Goal: Task Accomplishment & Management: Manage account settings

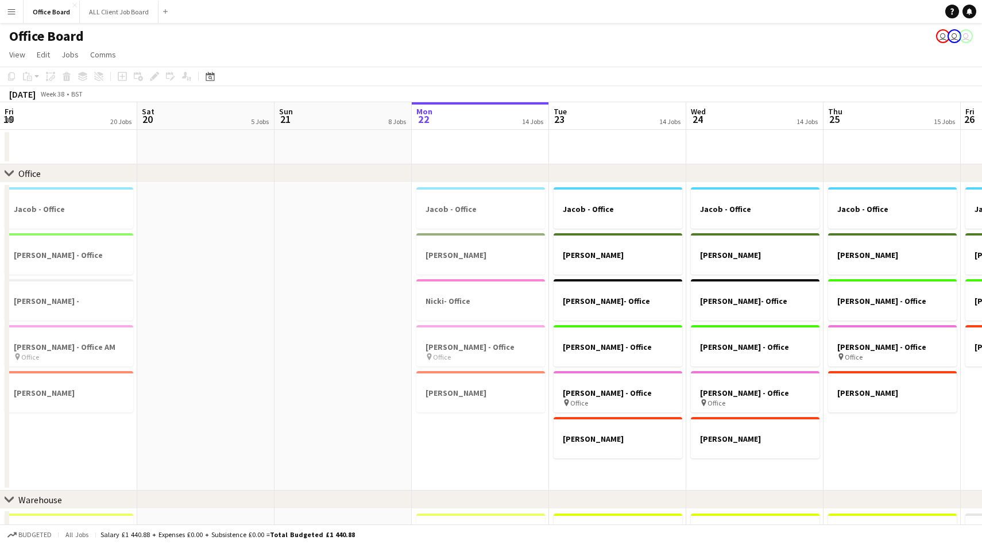
scroll to position [0, 275]
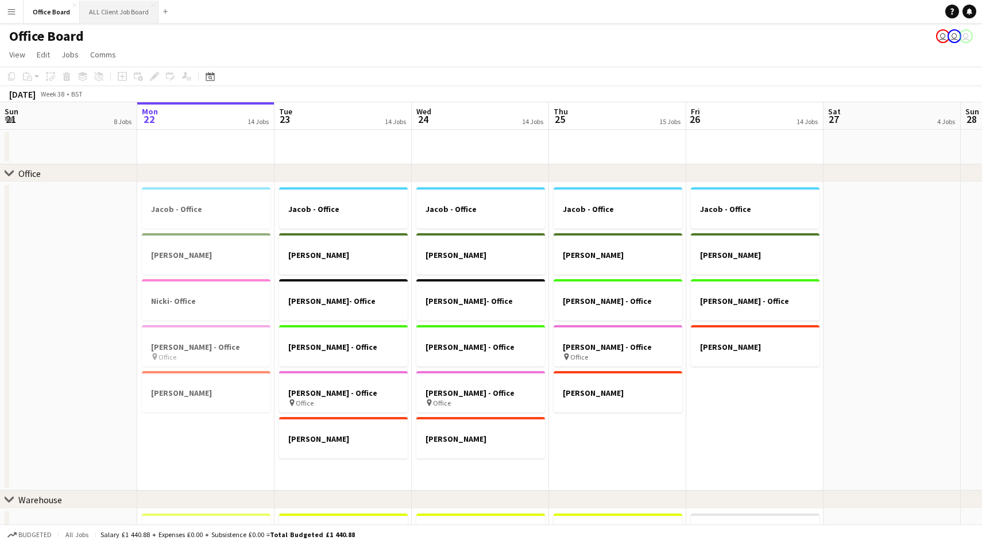
click at [106, 16] on button "ALL Client Job Board Close" at bounding box center [119, 12] width 79 height 22
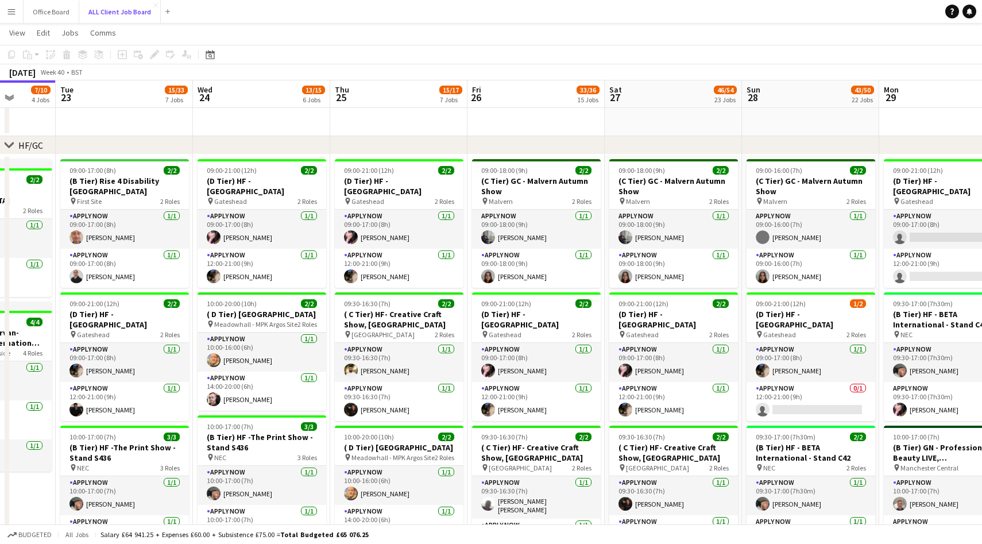
scroll to position [0, 261]
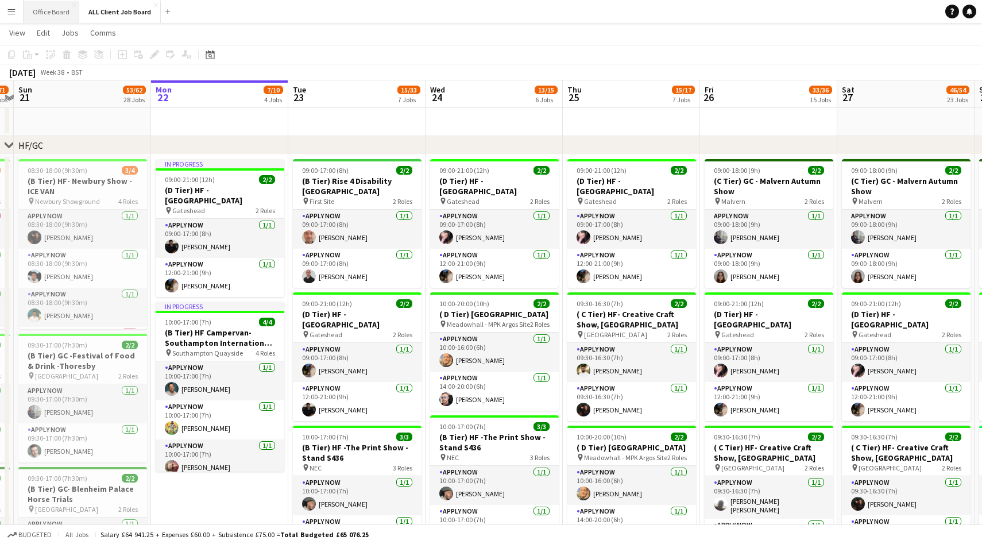
click at [48, 15] on button "Office Board Close" at bounding box center [52, 12] width 56 height 22
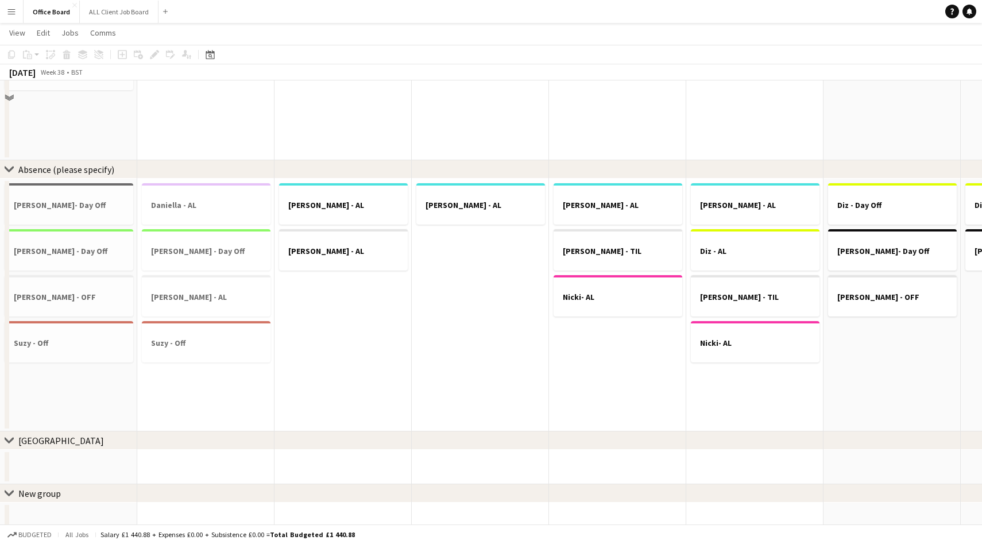
scroll to position [1886, 0]
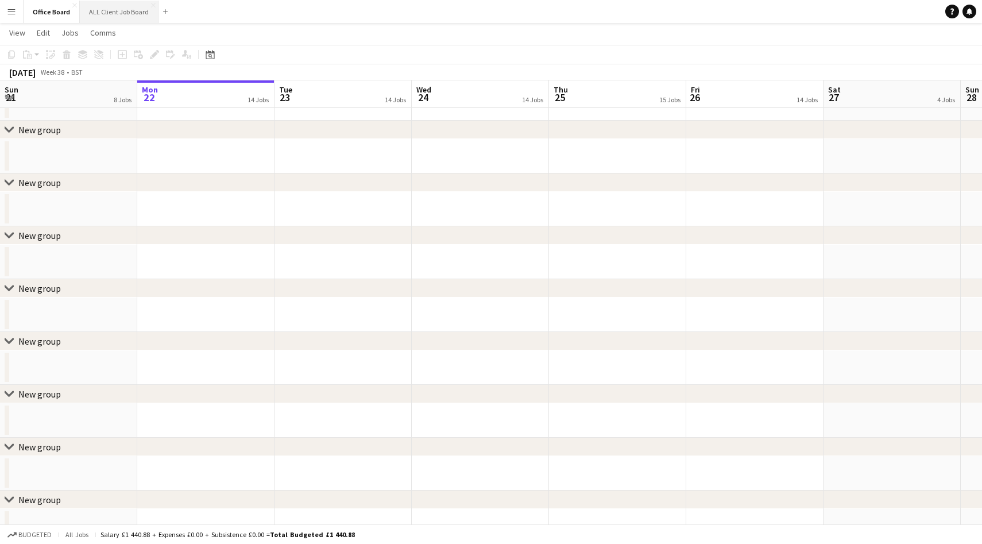
click at [111, 19] on button "ALL Client Job Board Close" at bounding box center [119, 12] width 79 height 22
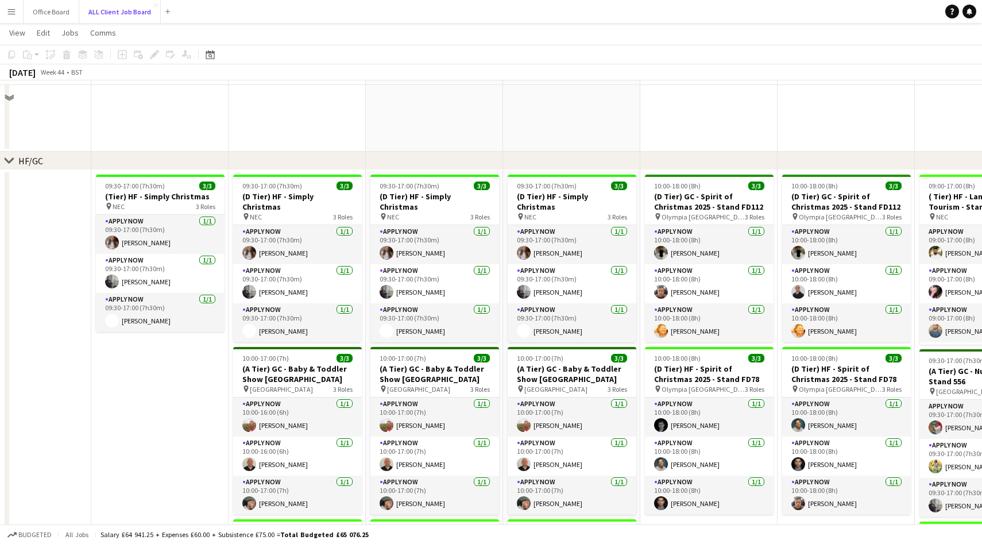
scroll to position [270, 0]
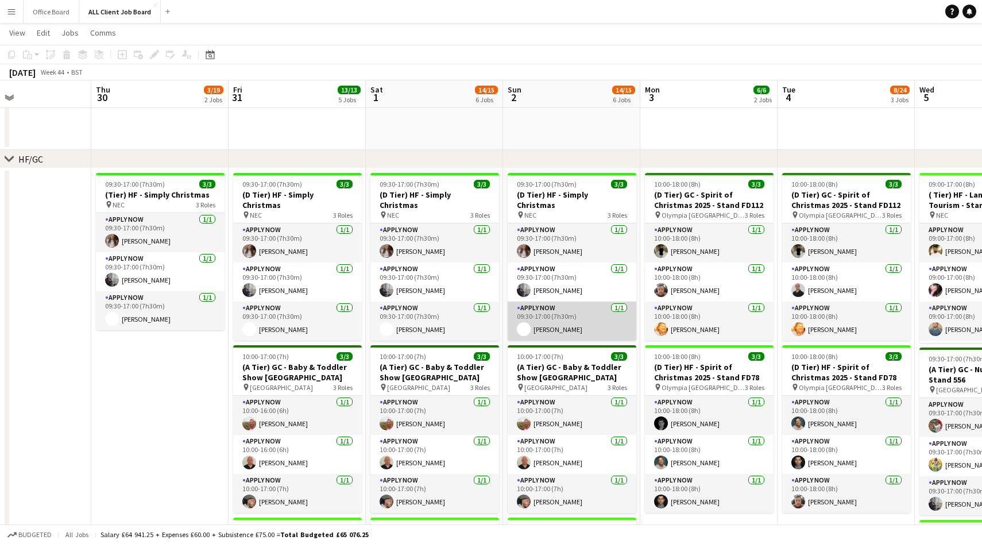
click at [588, 317] on app-card-role "APPLY NOW 1/1 09:30-17:00 (7h30m) Owen Foster" at bounding box center [572, 321] width 129 height 39
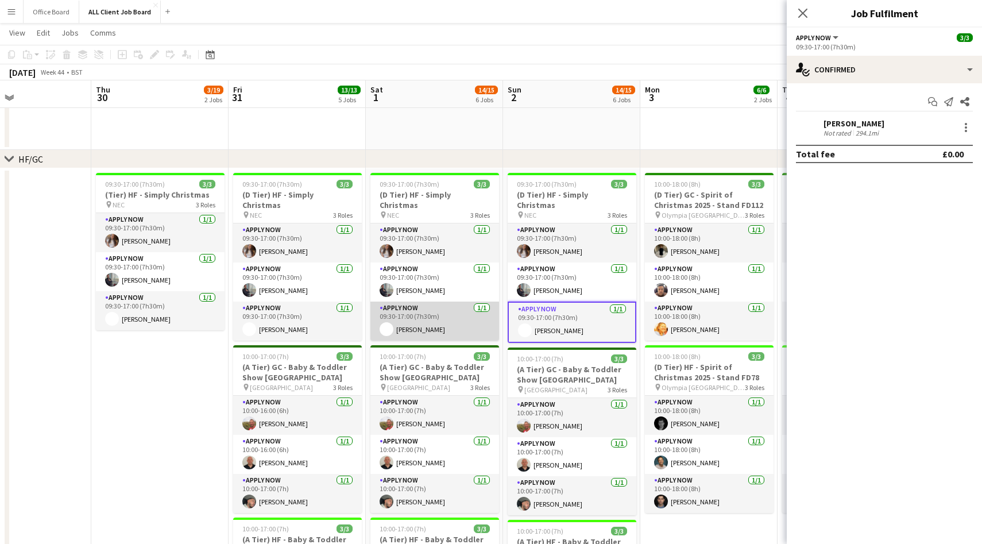
click at [433, 308] on app-card-role "APPLY NOW 1/1 09:30-17:00 (7h30m) Owen Foster" at bounding box center [434, 321] width 129 height 39
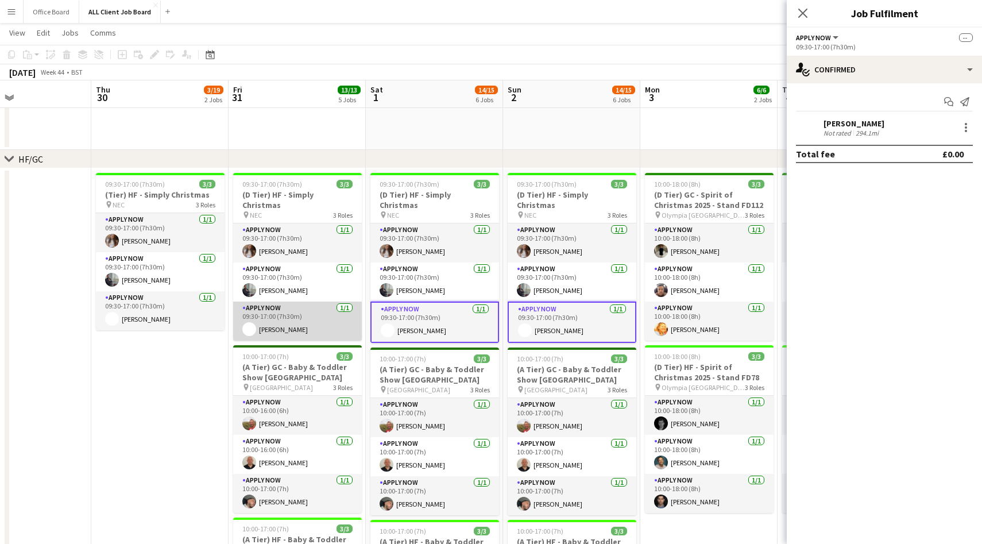
click at [288, 315] on app-card-role "APPLY NOW 1/1 09:30-17:00 (7h30m) Owen Foster" at bounding box center [297, 321] width 129 height 39
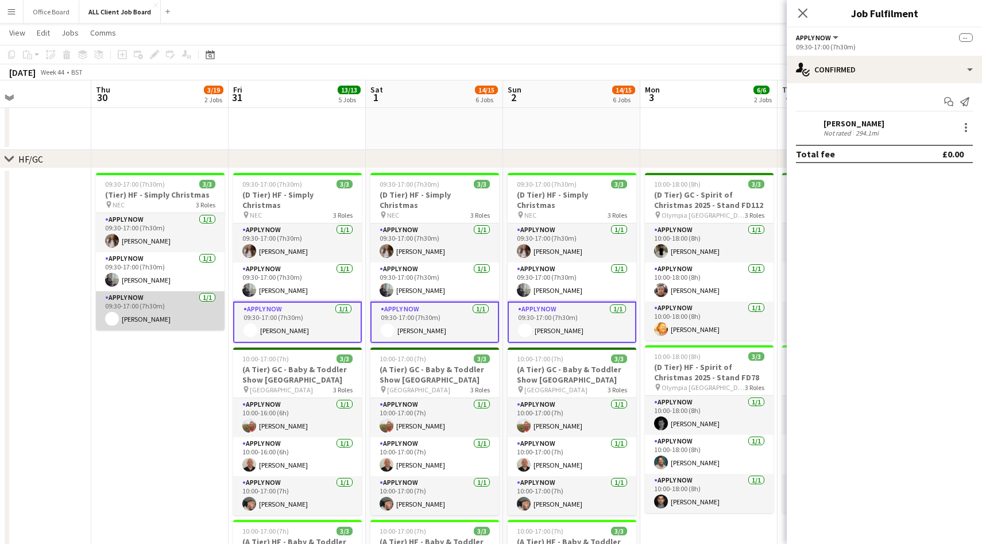
click at [158, 310] on app-card-role "APPLY NOW 1/1 09:30-17:00 (7h30m) Owen Foster" at bounding box center [160, 310] width 129 height 39
click at [964, 121] on div at bounding box center [966, 128] width 14 height 14
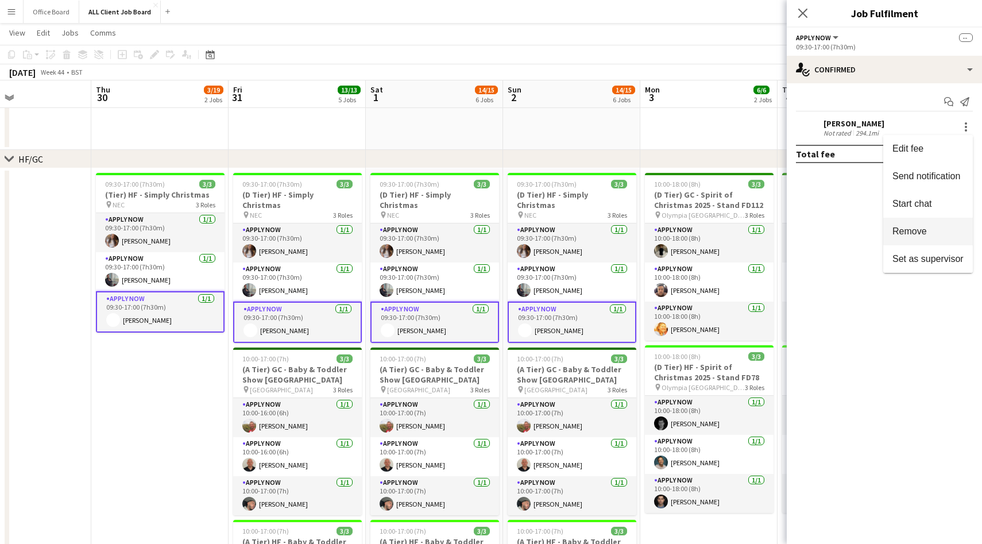
click at [938, 225] on button "Remove" at bounding box center [928, 232] width 90 height 28
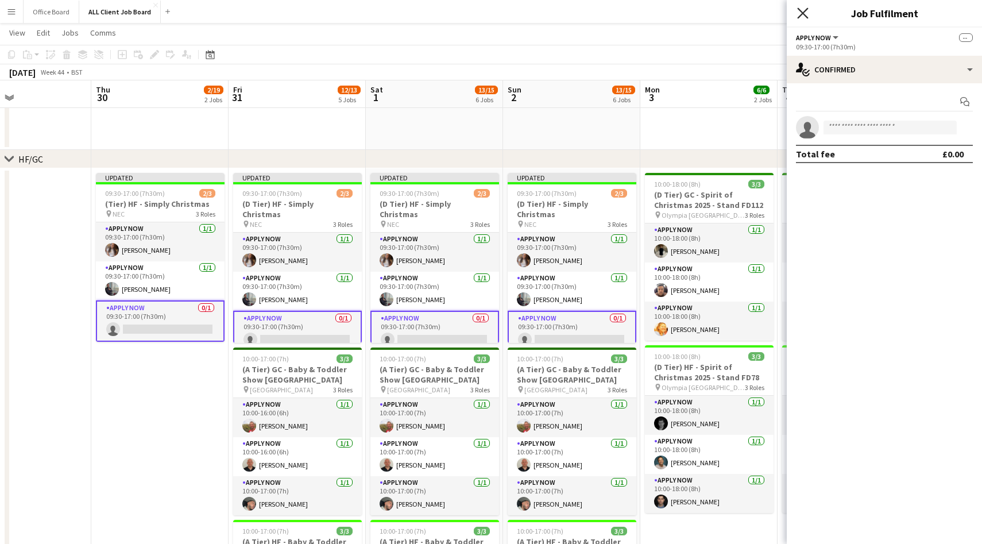
click at [807, 13] on icon "Close pop-in" at bounding box center [802, 12] width 11 height 11
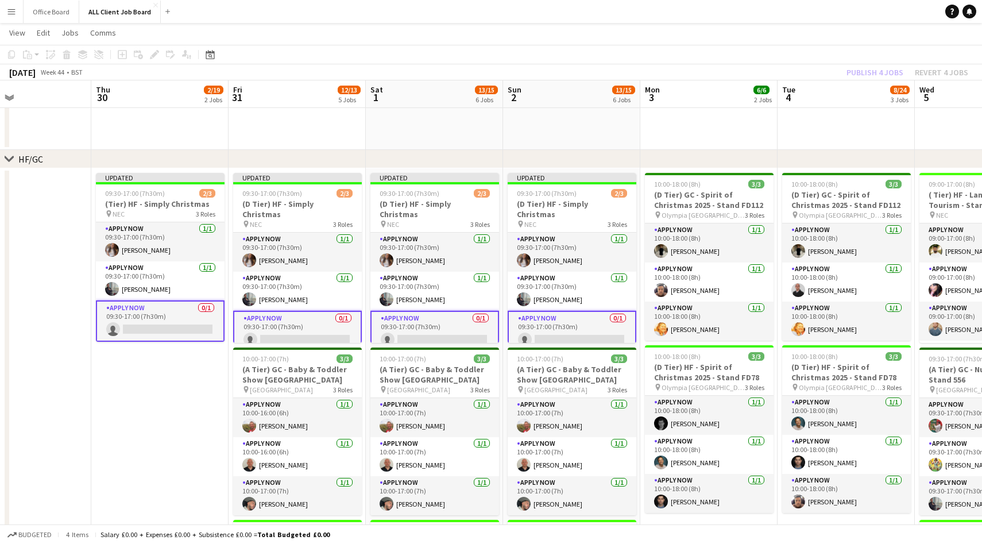
click at [877, 74] on div "Publish 4 jobs Revert 4 jobs" at bounding box center [907, 72] width 149 height 15
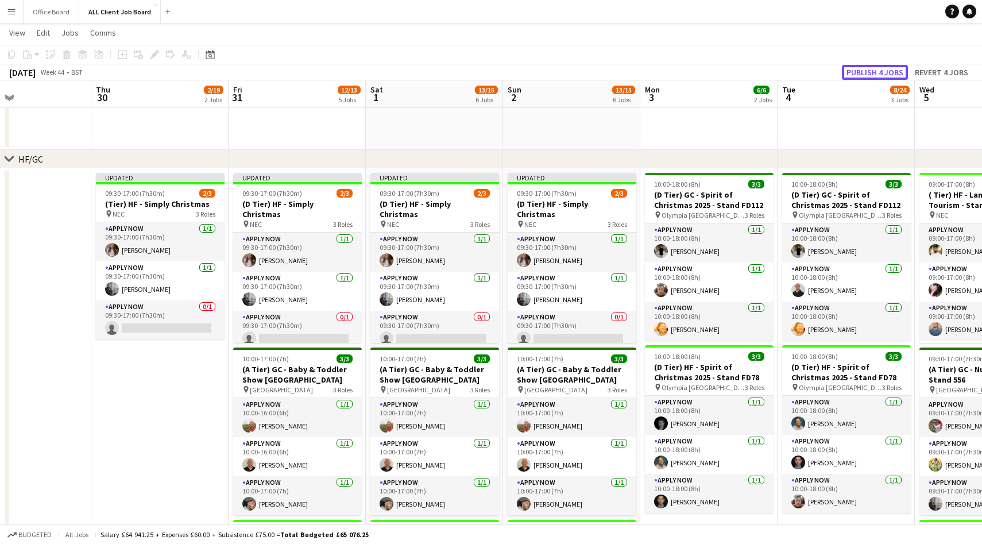
click at [877, 74] on button "Publish 4 jobs" at bounding box center [875, 72] width 66 height 15
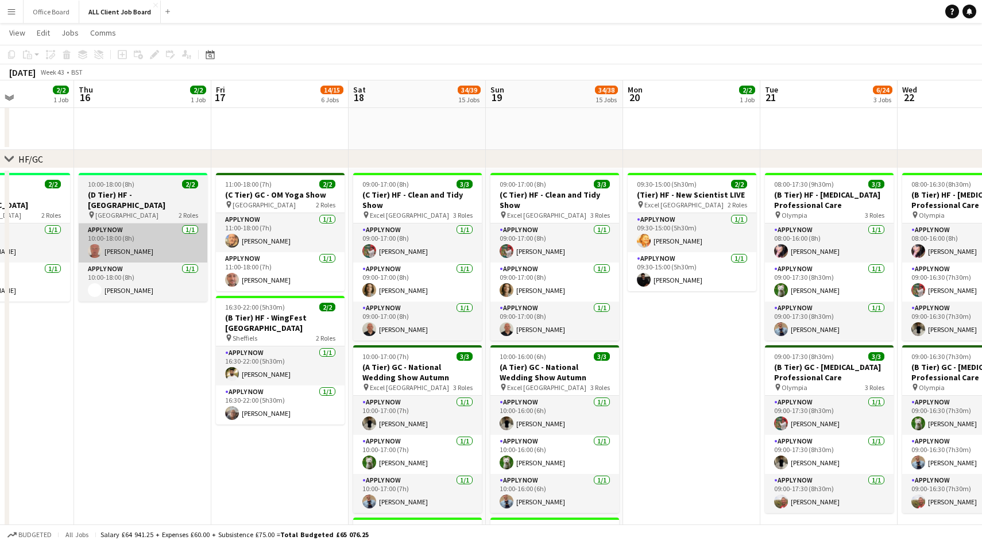
scroll to position [0, 300]
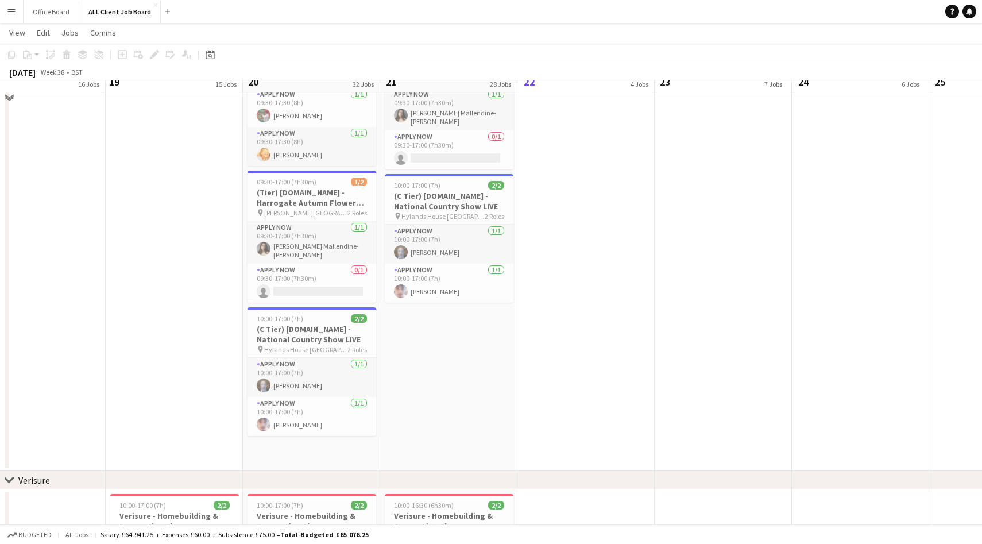
scroll to position [4848, 0]
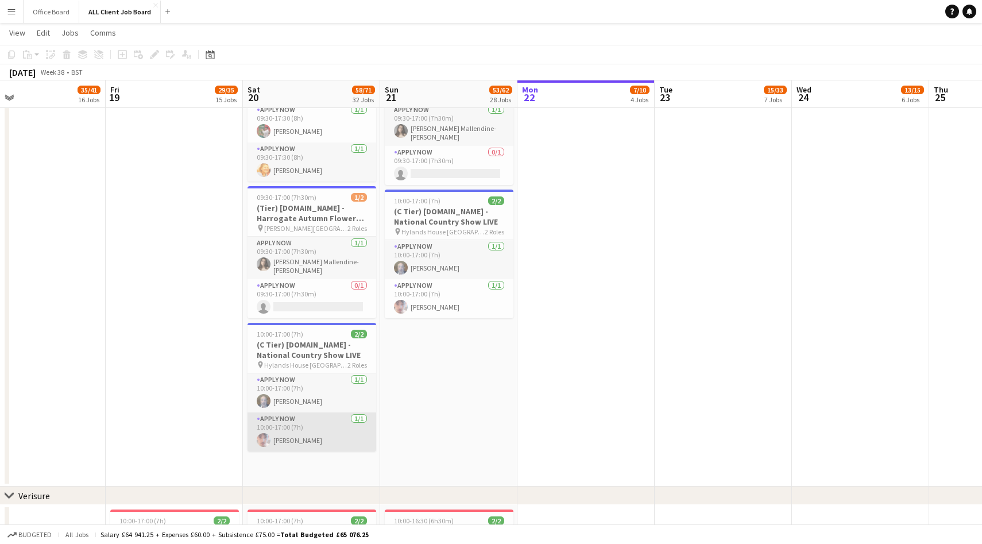
click at [321, 419] on app-card-role "APPLY NOW [DATE] 10:00-17:00 (7h) [PERSON_NAME]" at bounding box center [312, 431] width 129 height 39
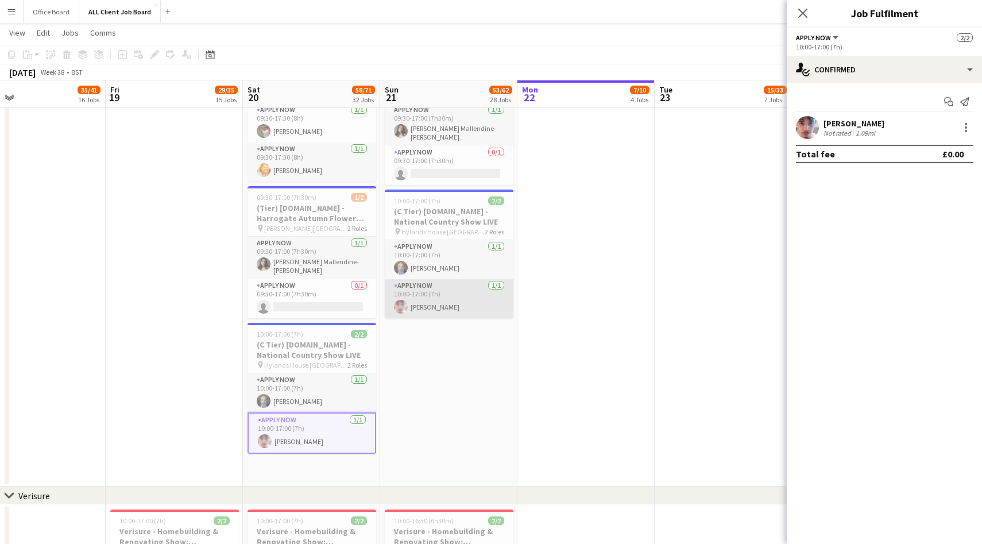
click at [477, 300] on app-card-role "APPLY NOW [DATE] 10:00-17:00 (7h) [PERSON_NAME]" at bounding box center [449, 298] width 129 height 39
click at [964, 127] on div at bounding box center [966, 128] width 14 height 14
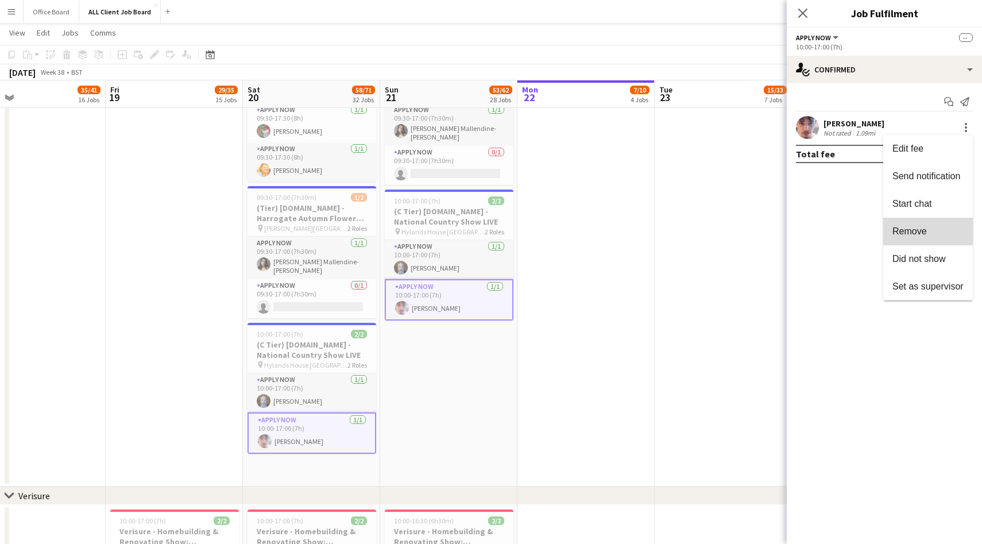
click at [924, 224] on button "Remove" at bounding box center [928, 232] width 90 height 28
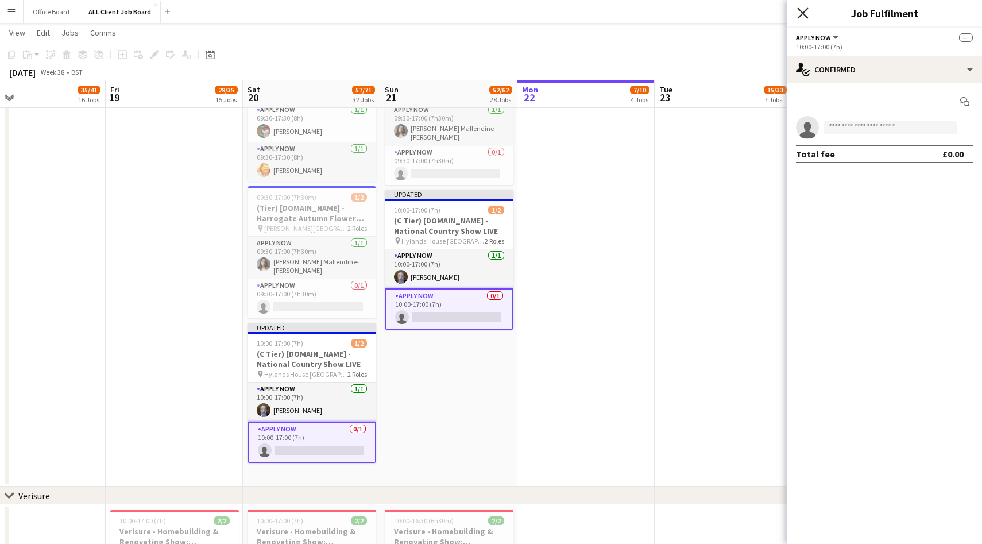
click at [805, 17] on icon "Close pop-in" at bounding box center [802, 12] width 11 height 11
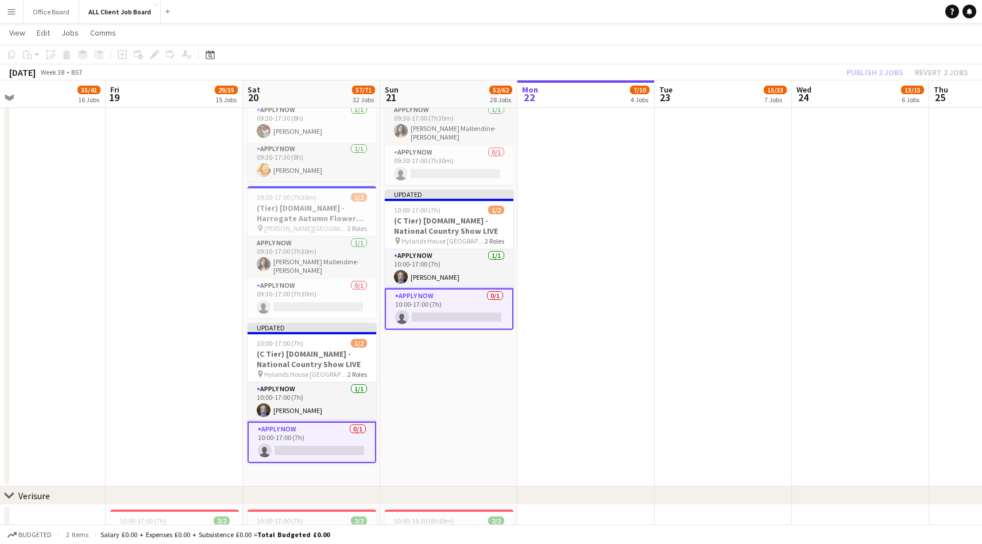
click at [885, 68] on div "Publish 2 jobs Revert 2 jobs" at bounding box center [907, 72] width 149 height 15
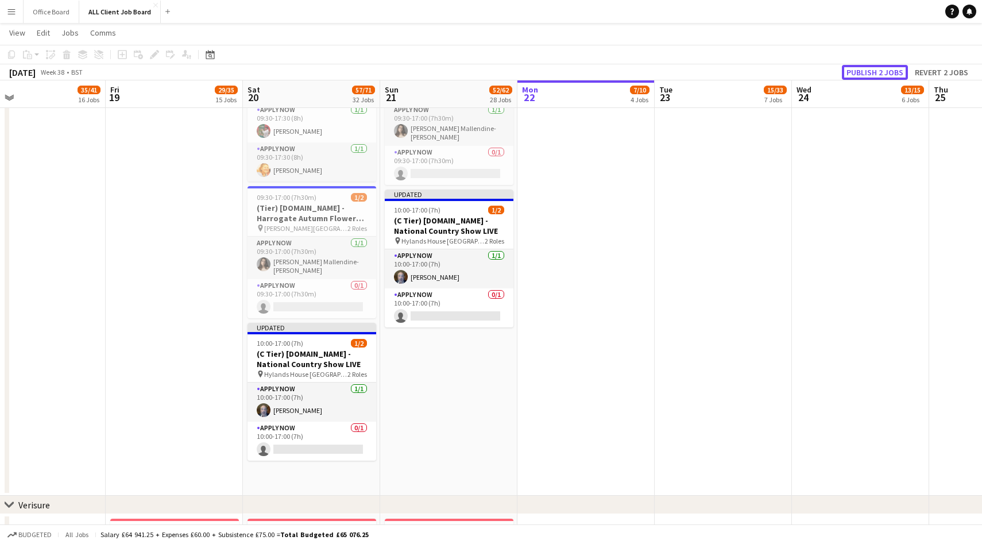
click at [885, 68] on button "Publish 2 jobs" at bounding box center [875, 72] width 66 height 15
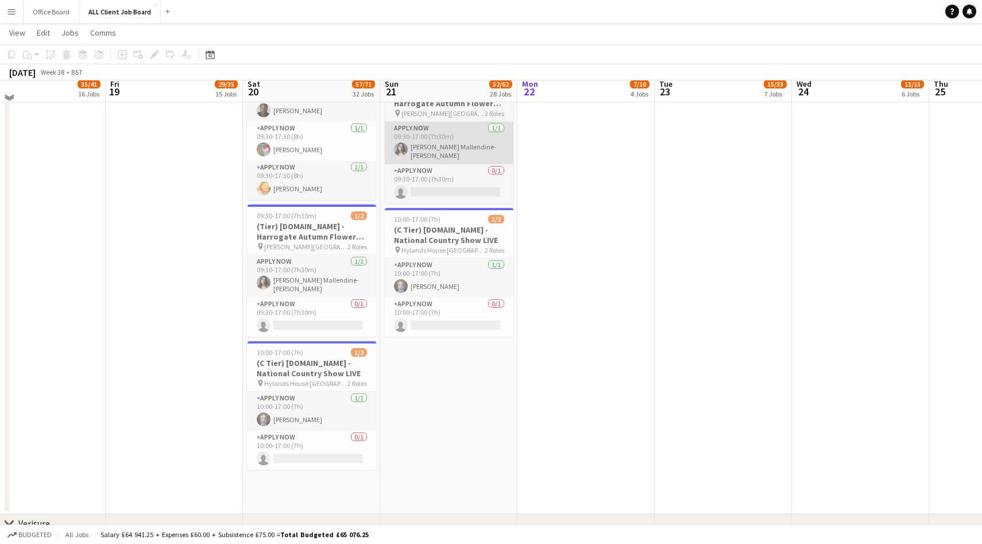
scroll to position [4816, 0]
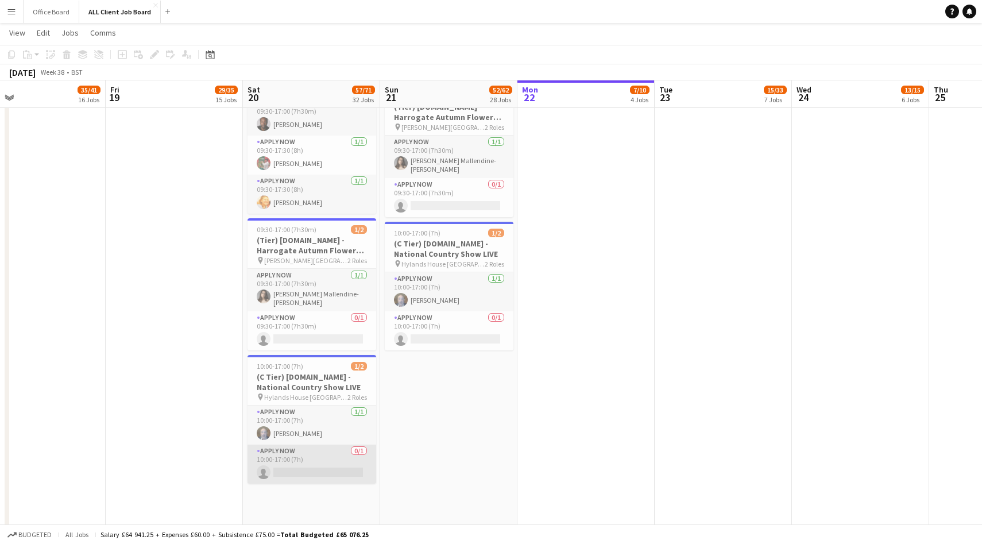
click at [333, 445] on app-card-role "APPLY NOW 0/1 10:00-17:00 (7h) single-neutral-actions" at bounding box center [312, 464] width 129 height 39
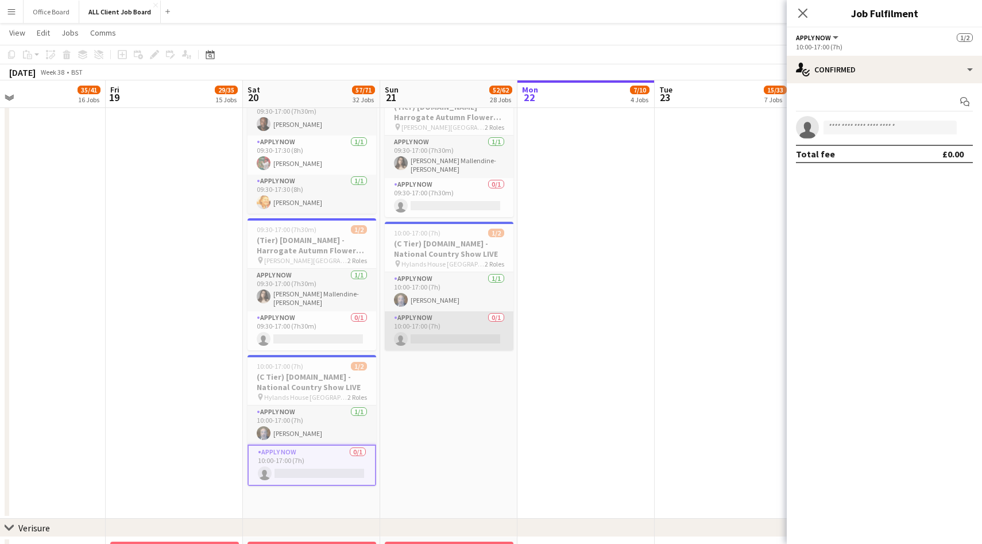
click at [454, 321] on app-card-role "APPLY NOW 0/1 10:00-17:00 (7h) single-neutral-actions" at bounding box center [449, 330] width 129 height 39
click at [545, 258] on app-date-cell at bounding box center [586, 85] width 137 height 867
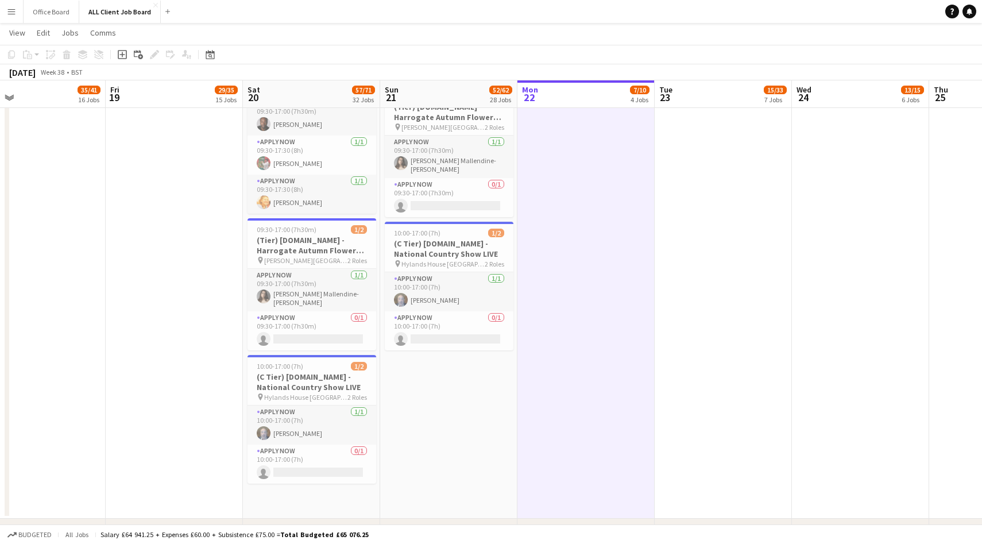
click at [711, 246] on app-date-cell at bounding box center [723, 85] width 137 height 867
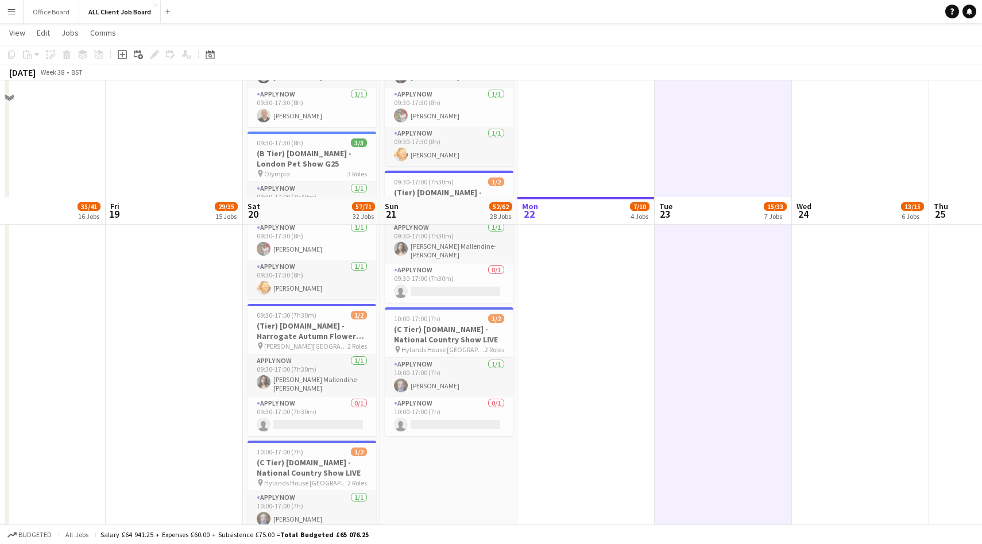
scroll to position [4955, 0]
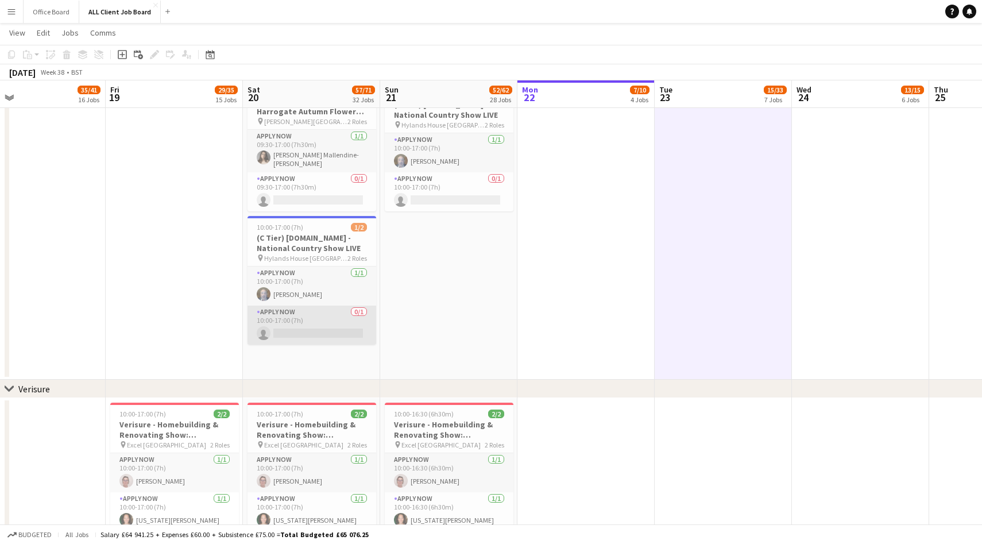
click at [328, 321] on app-card-role "APPLY NOW 0/1 10:00-17:00 (7h) single-neutral-actions" at bounding box center [312, 325] width 129 height 39
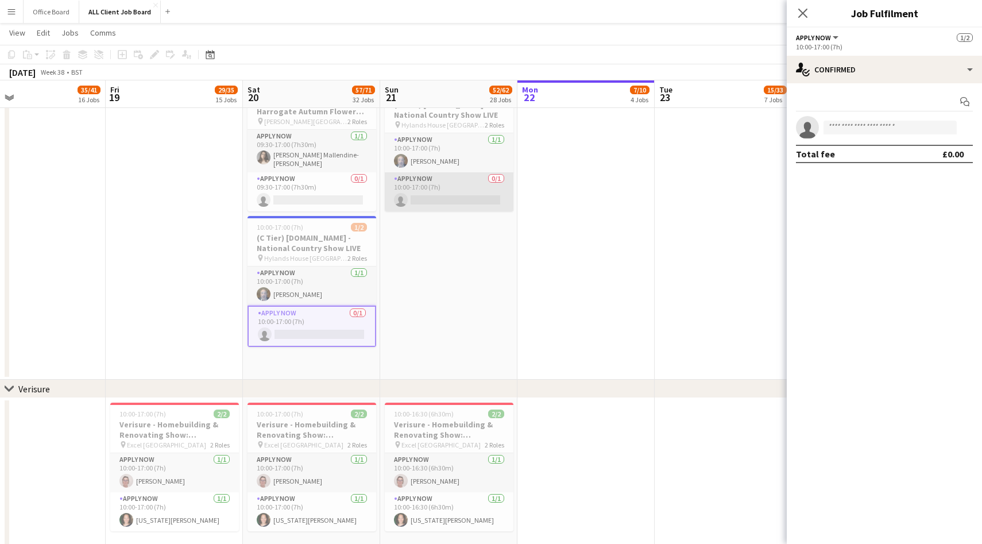
click at [479, 190] on app-card-role "APPLY NOW 0/1 10:00-17:00 (7h) single-neutral-actions" at bounding box center [449, 191] width 129 height 39
click at [833, 129] on input at bounding box center [890, 128] width 133 height 14
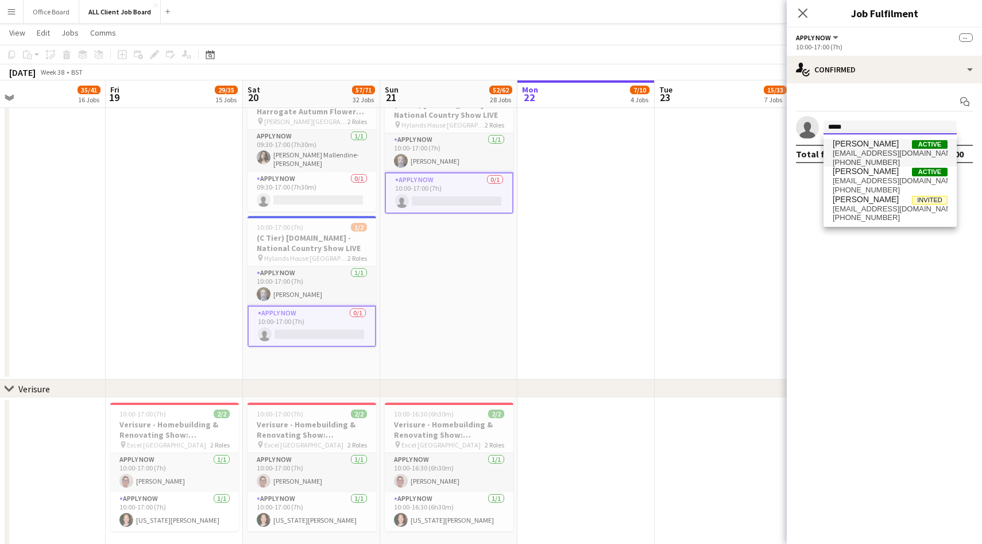
type input "*****"
click at [871, 159] on span "[PHONE_NUMBER]" at bounding box center [890, 162] width 115 height 9
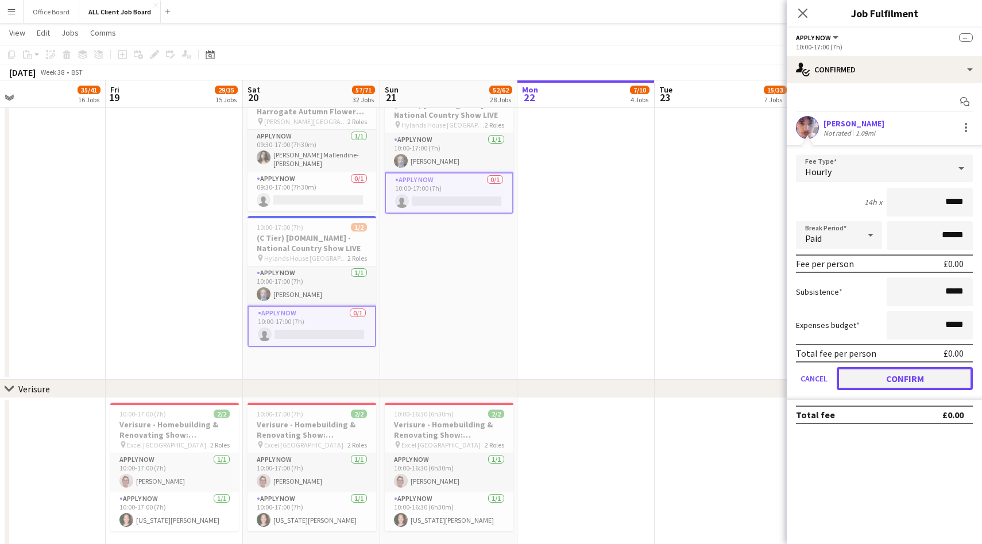
click at [891, 376] on button "Confirm" at bounding box center [905, 378] width 136 height 23
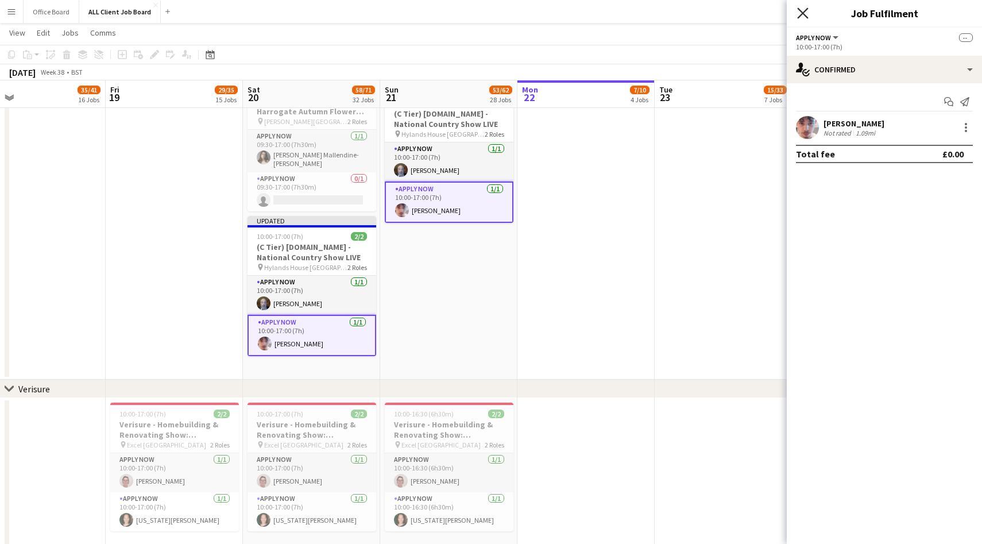
click at [802, 13] on icon at bounding box center [802, 12] width 11 height 11
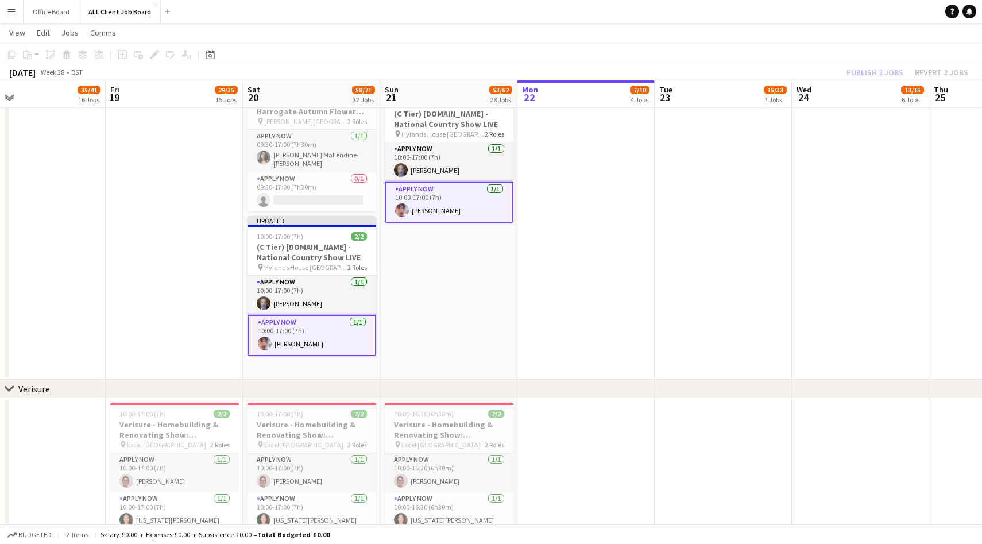
click at [852, 72] on div "Publish 2 jobs Revert 2 jobs" at bounding box center [907, 72] width 149 height 15
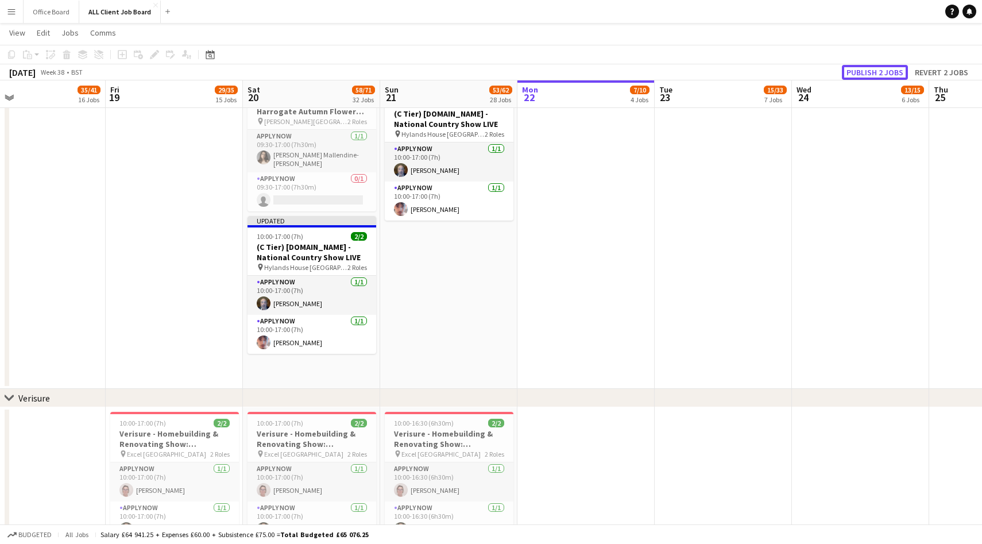
click at [852, 72] on button "Publish 2 jobs" at bounding box center [875, 72] width 66 height 15
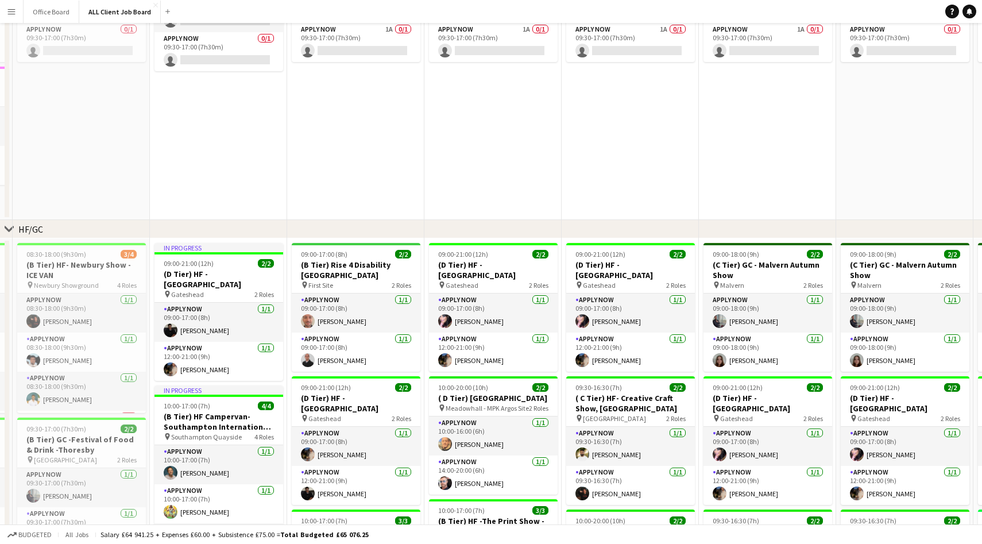
scroll to position [0, 0]
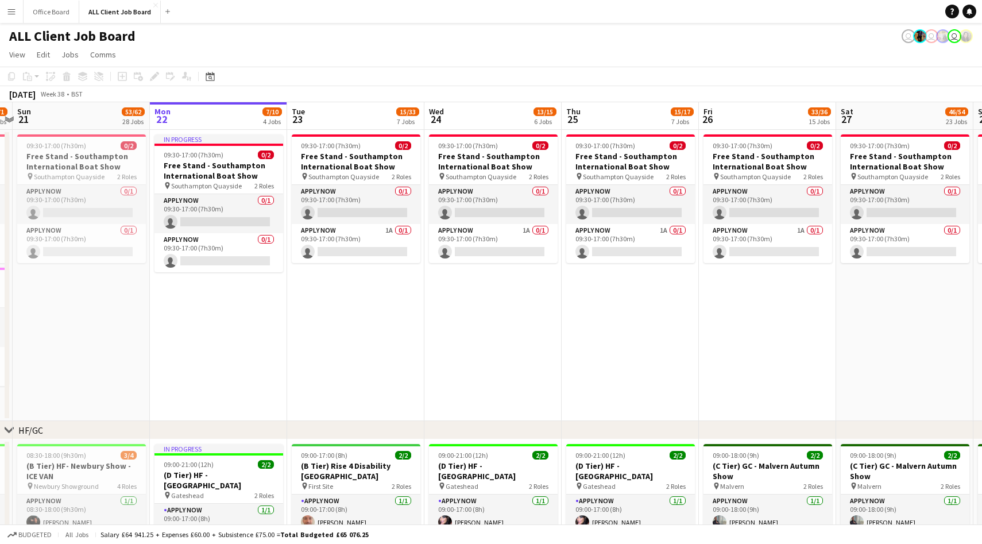
click at [7, 15] on app-icon "Menu" at bounding box center [11, 11] width 9 height 9
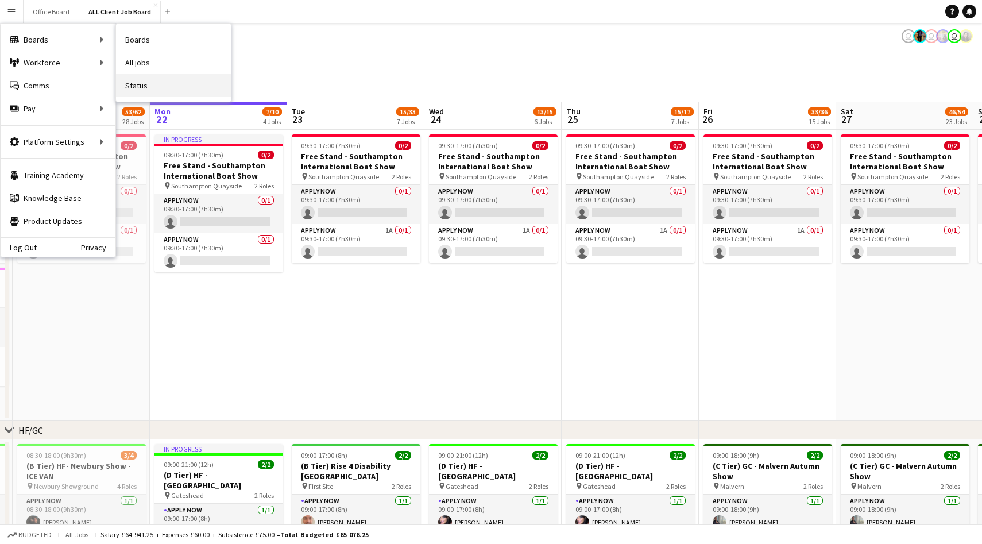
click at [145, 85] on link "Status" at bounding box center [173, 85] width 115 height 23
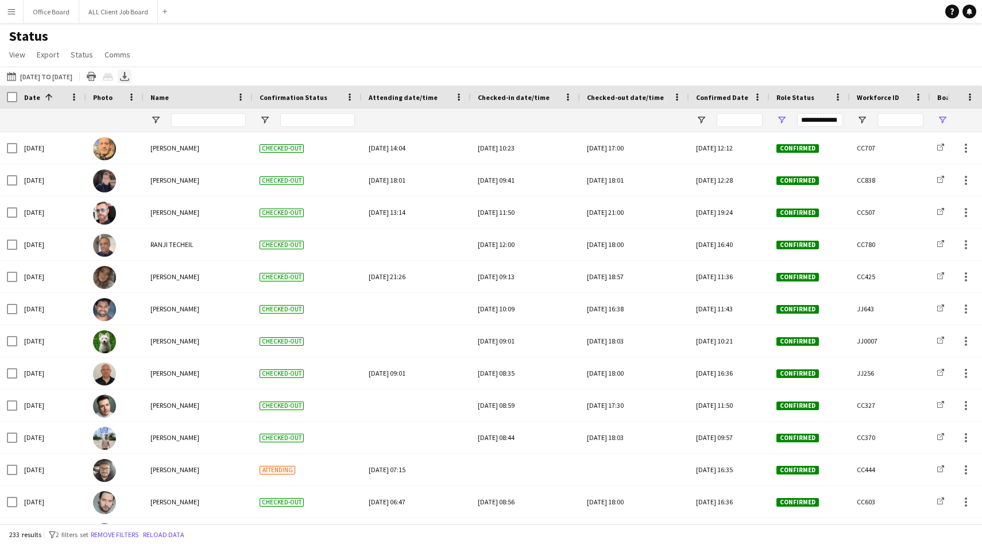
click at [129, 77] on icon "Export XLSX" at bounding box center [124, 76] width 9 height 9
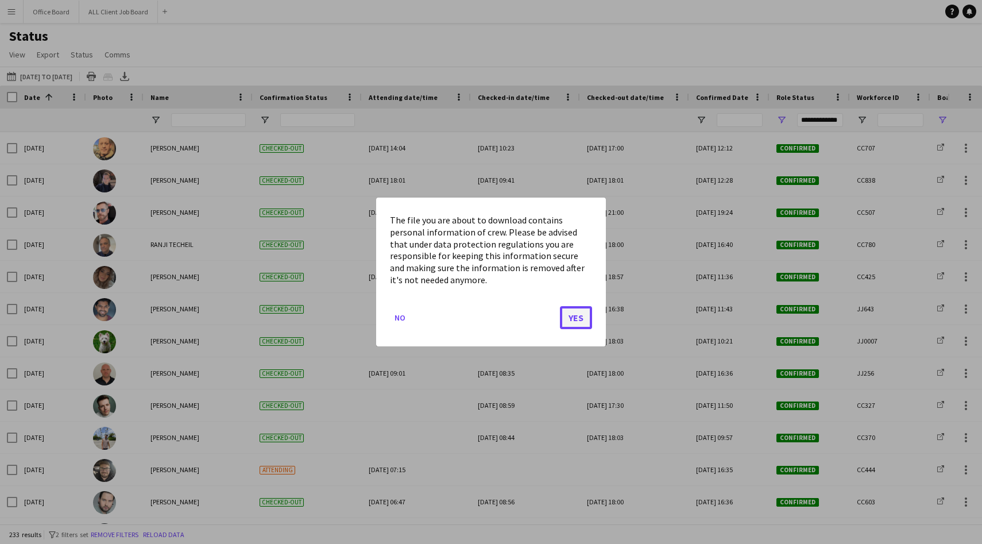
click at [579, 316] on button "Yes" at bounding box center [576, 317] width 32 height 23
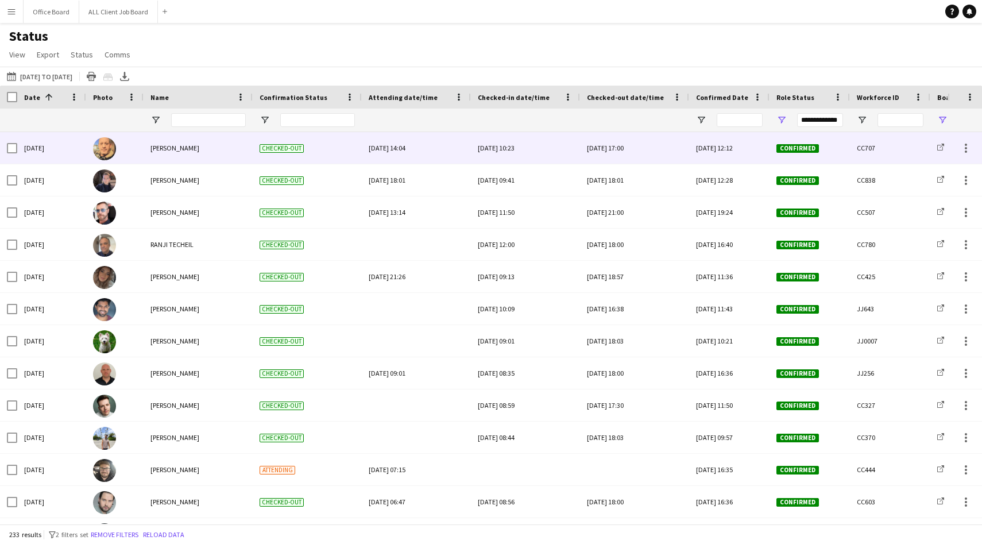
click at [186, 149] on div "[PERSON_NAME]" at bounding box center [198, 148] width 109 height 32
click at [112, 152] on img at bounding box center [104, 148] width 23 height 23
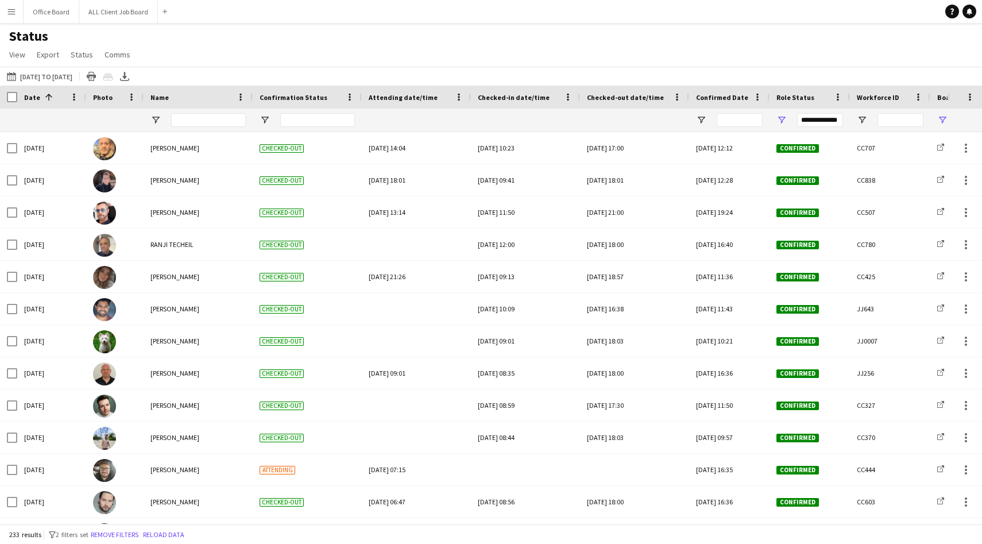
click at [13, 11] on app-icon "Menu" at bounding box center [11, 11] width 9 height 9
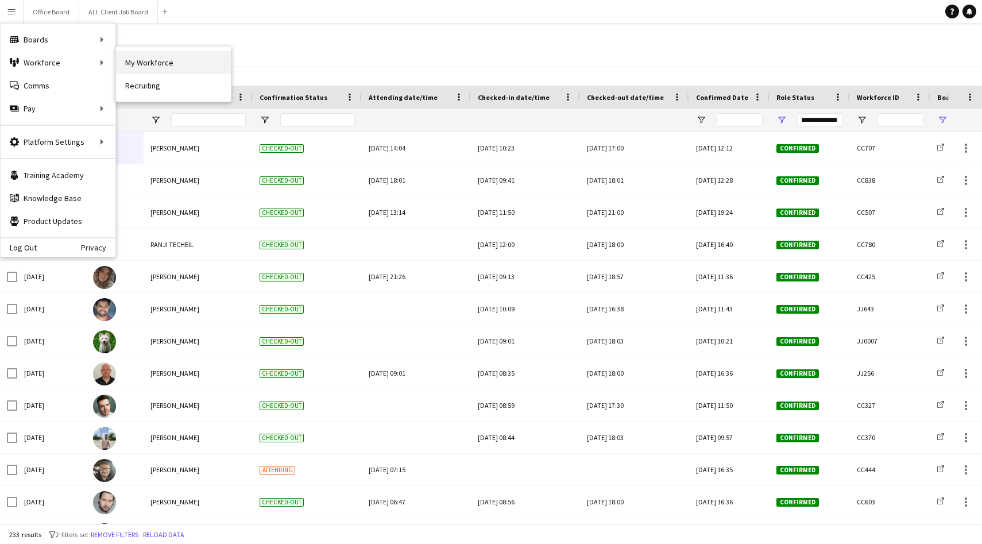
click at [142, 64] on link "My Workforce" at bounding box center [173, 62] width 115 height 23
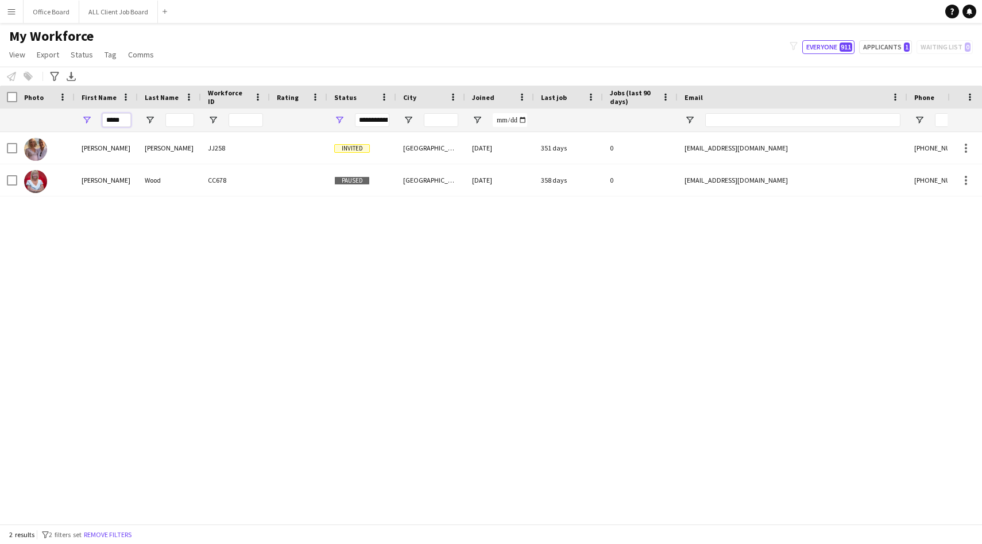
click at [122, 121] on input "*****" at bounding box center [116, 120] width 29 height 14
type input "****"
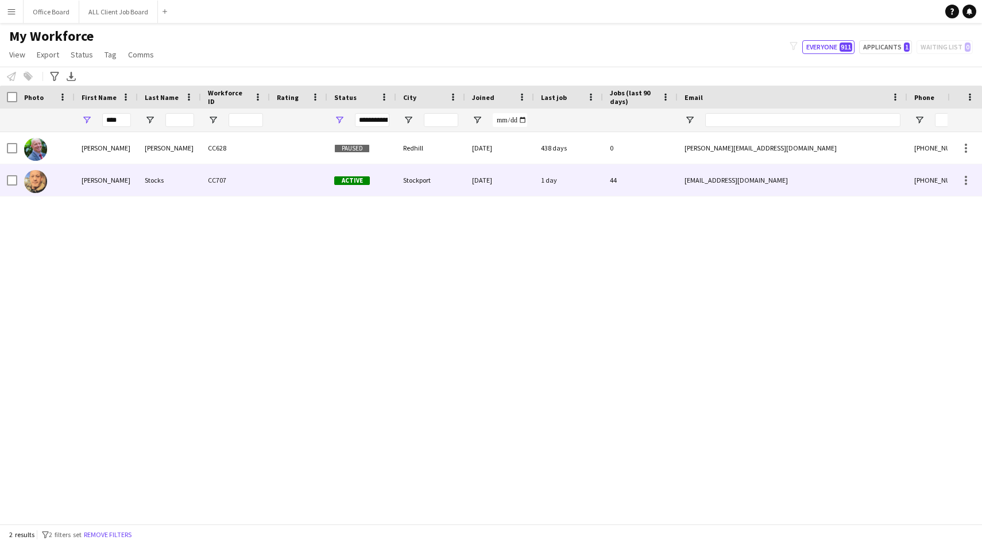
click at [110, 175] on div "[PERSON_NAME]" at bounding box center [106, 180] width 63 height 32
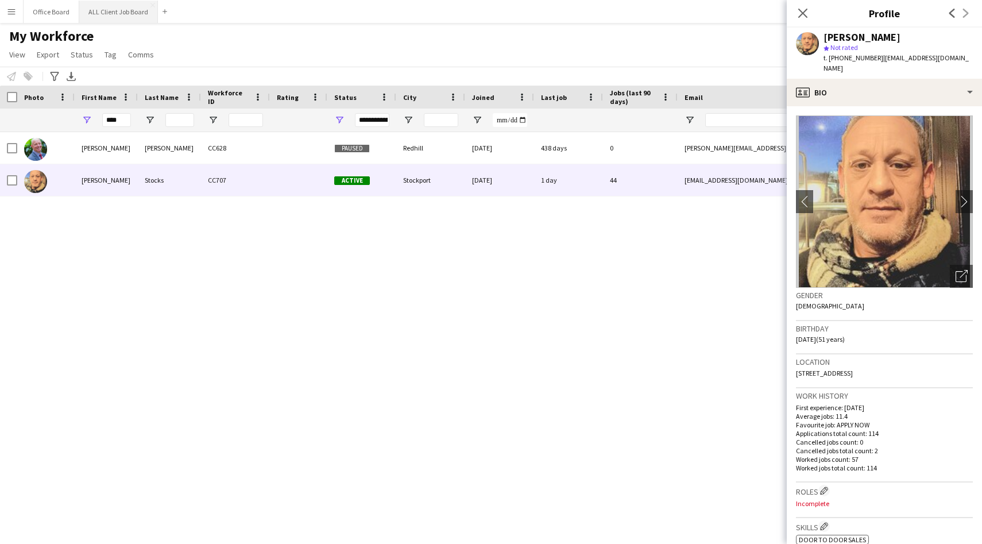
click at [130, 10] on button "ALL Client Job Board Close" at bounding box center [118, 12] width 79 height 22
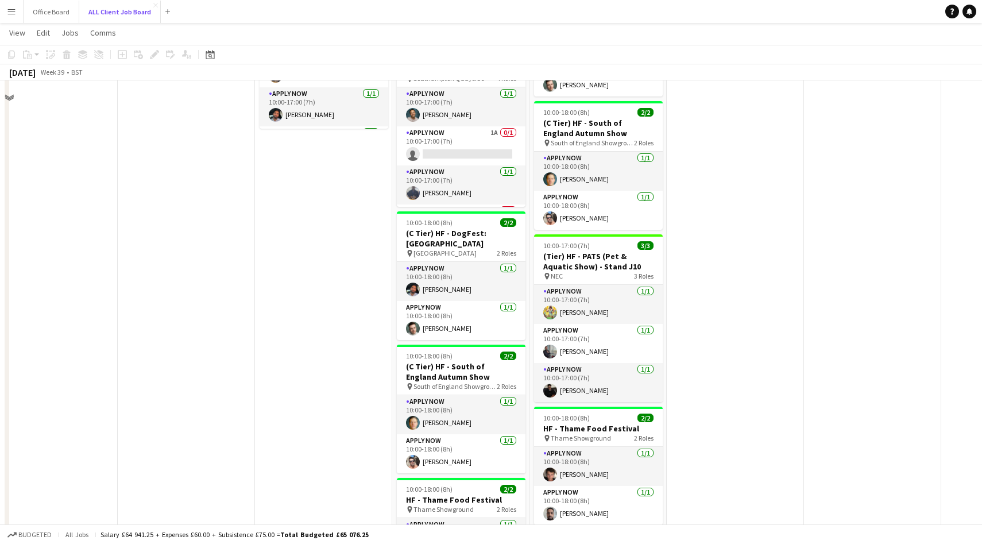
scroll to position [1839, 0]
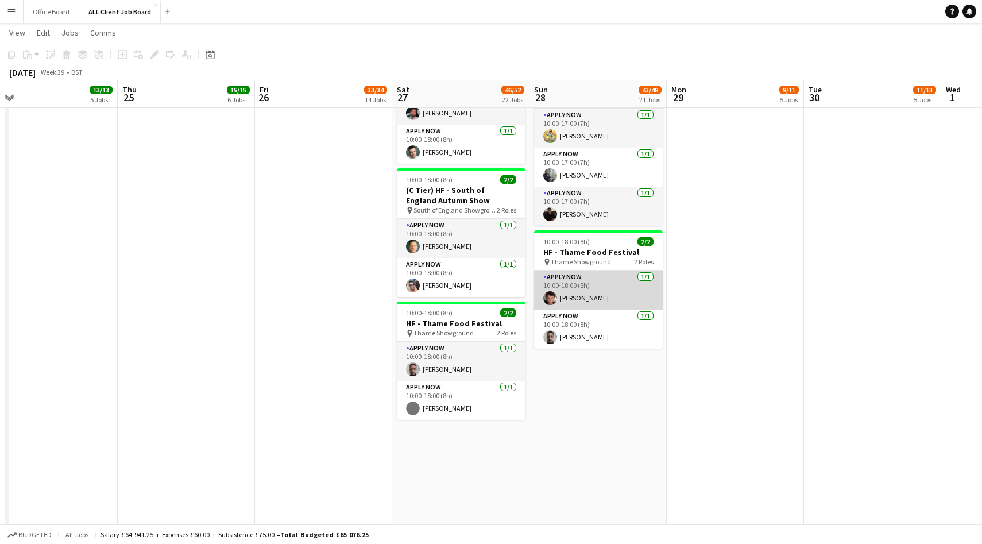
click at [551, 296] on app-user-avatar at bounding box center [550, 298] width 14 height 14
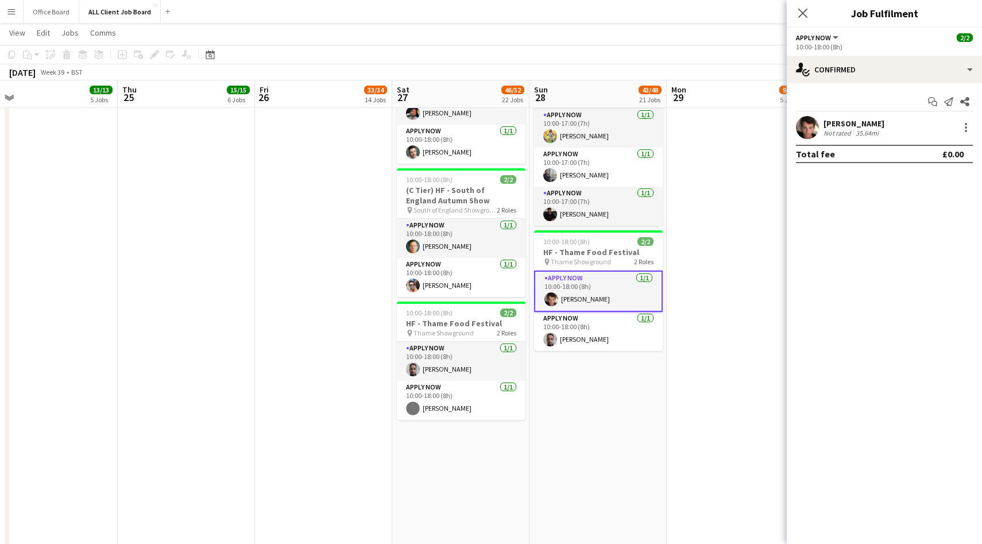
click at [812, 125] on app-user-avatar at bounding box center [807, 127] width 23 height 23
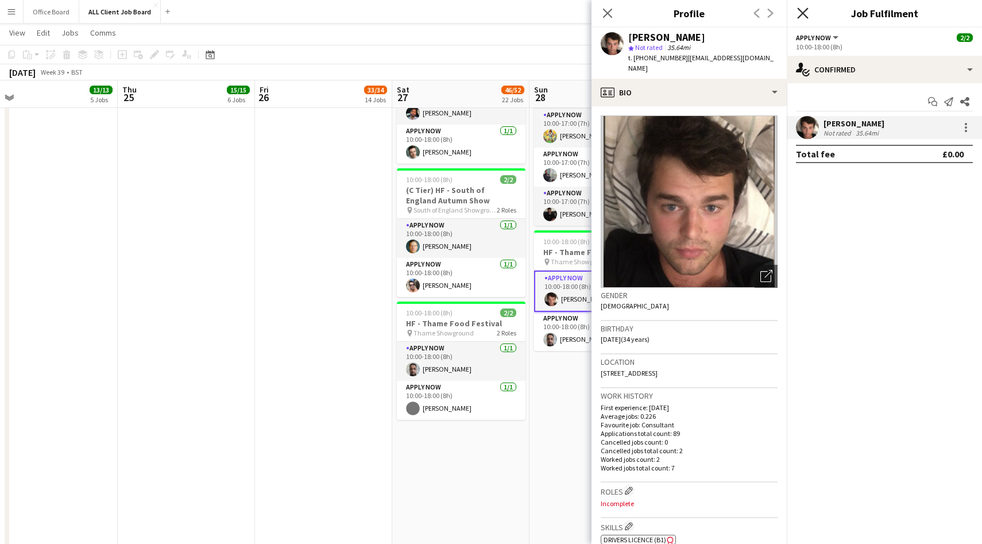
click at [802, 9] on icon "Close pop-in" at bounding box center [802, 12] width 11 height 11
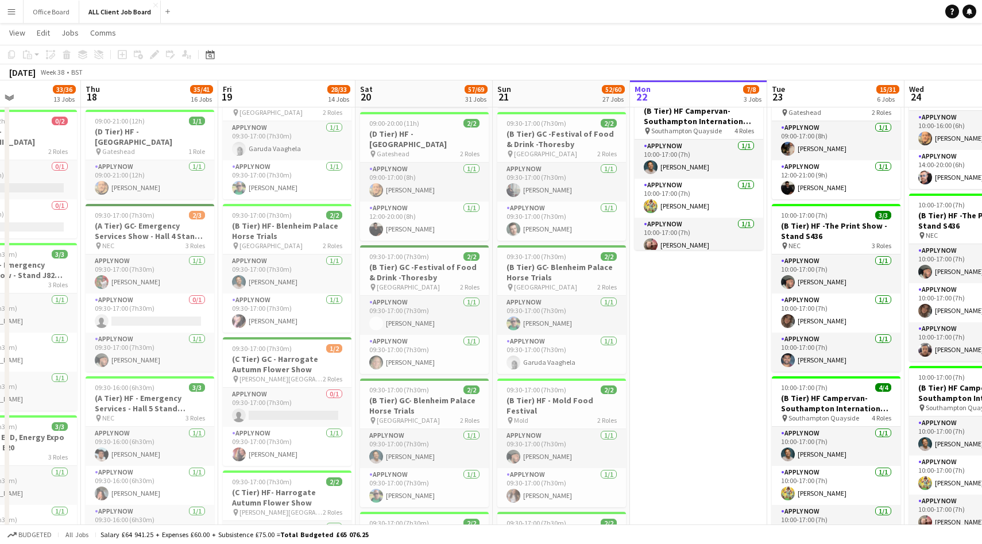
scroll to position [371, 0]
